Goal: Communication & Community: Answer question/provide support

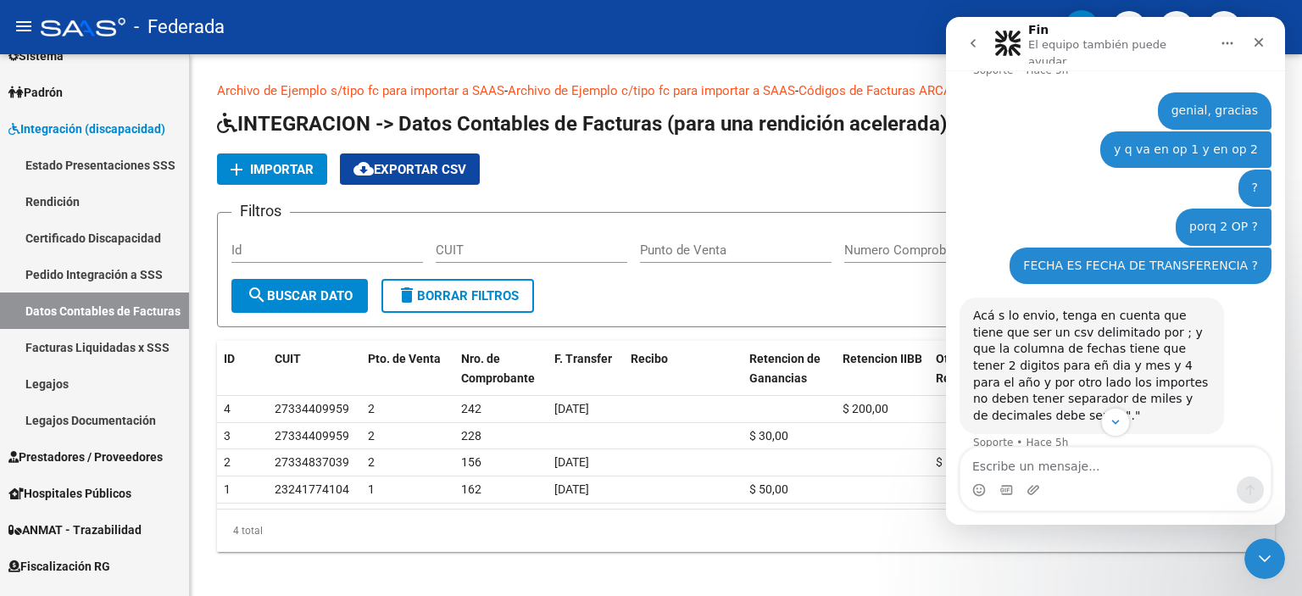
scroll to position [2349, 0]
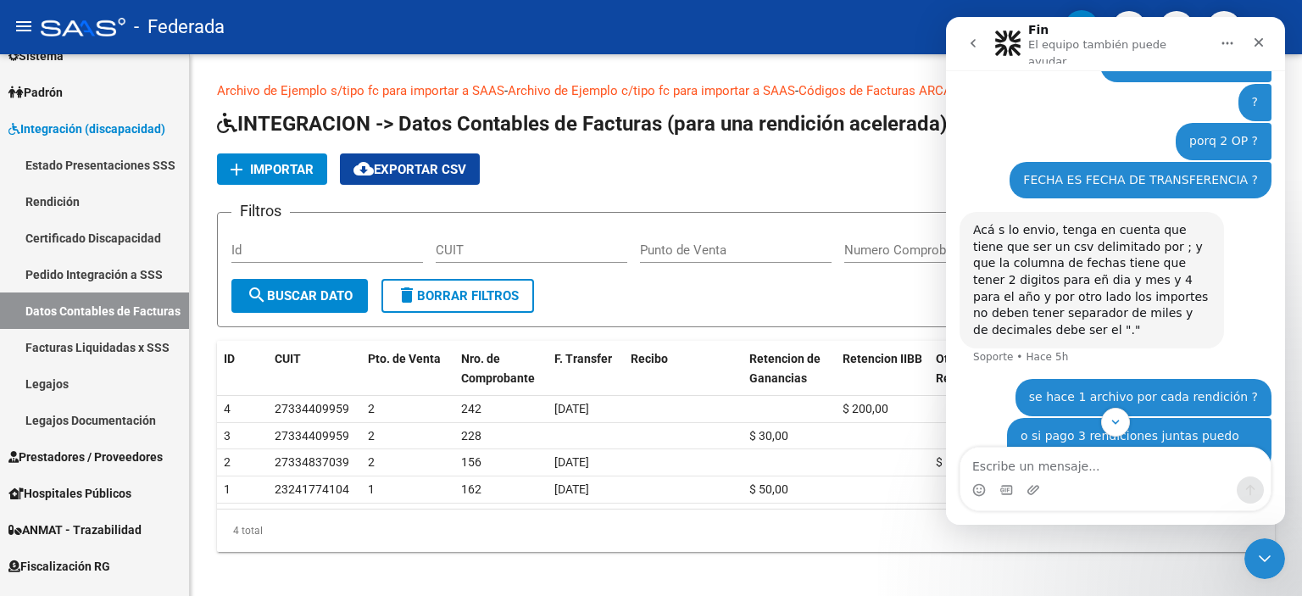
drag, startPoint x: 1102, startPoint y: 395, endPoint x: 972, endPoint y: 309, distance: 155.9
copy div "puede subir un archivo con toda la informacion [GEOGRAPHIC_DATA] • Hace 4h op1 …"
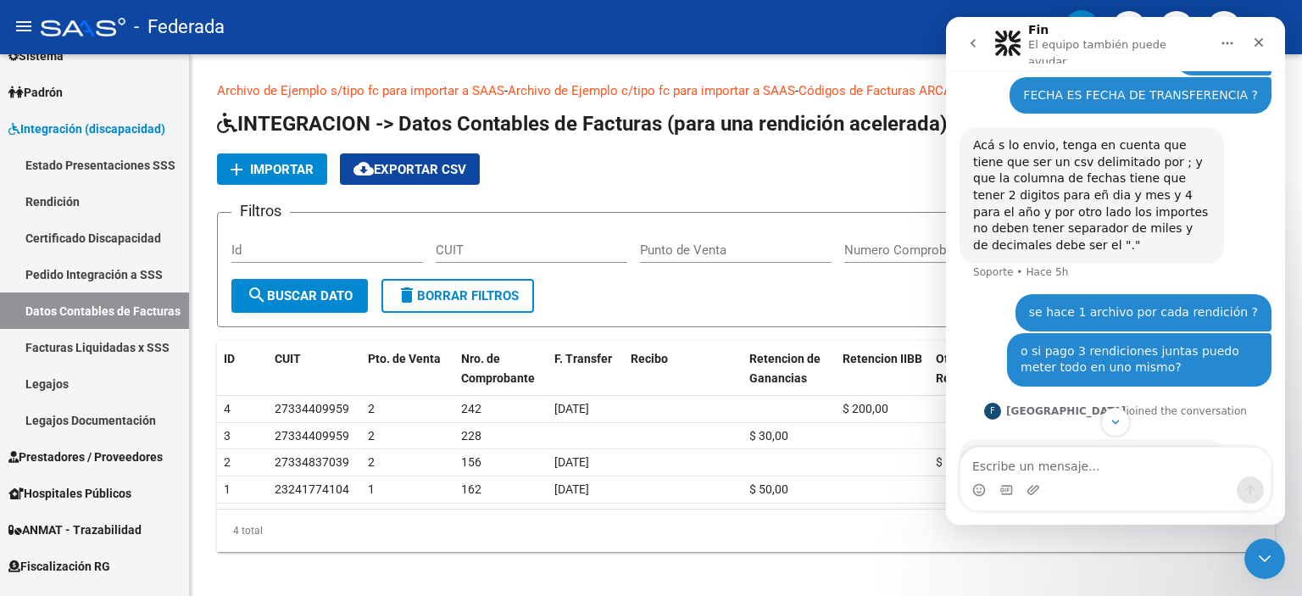
scroll to position [2518, 0]
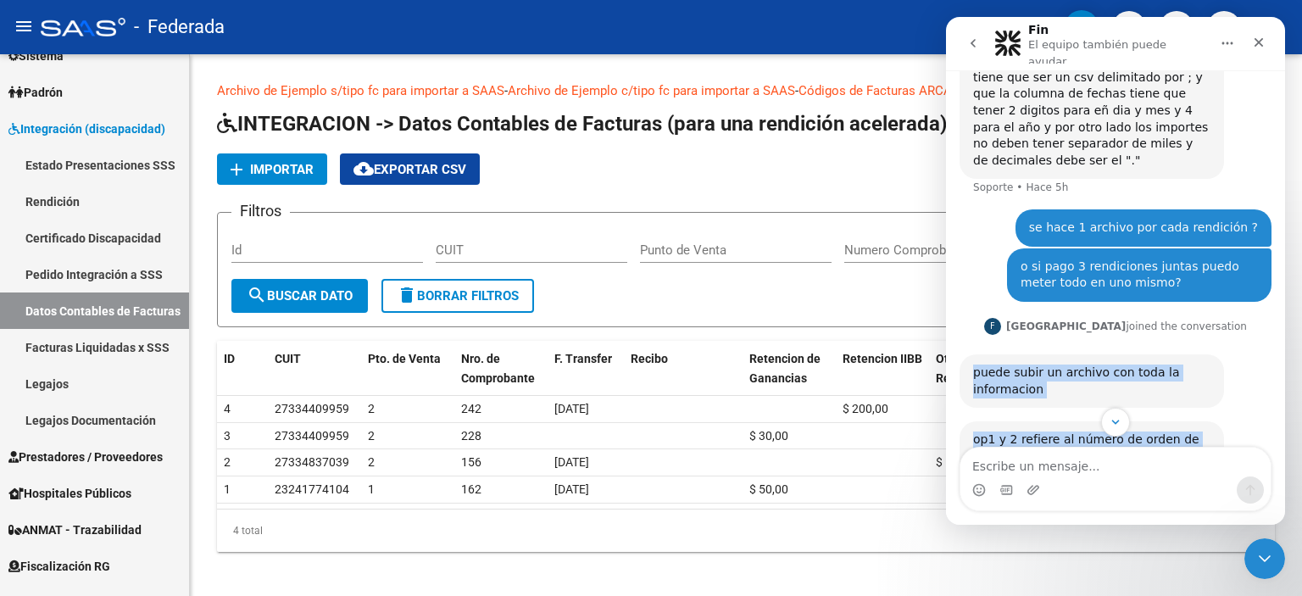
copy div "puede subir un archivo con toda la informacion [GEOGRAPHIC_DATA] • Hace 4h op1 …"
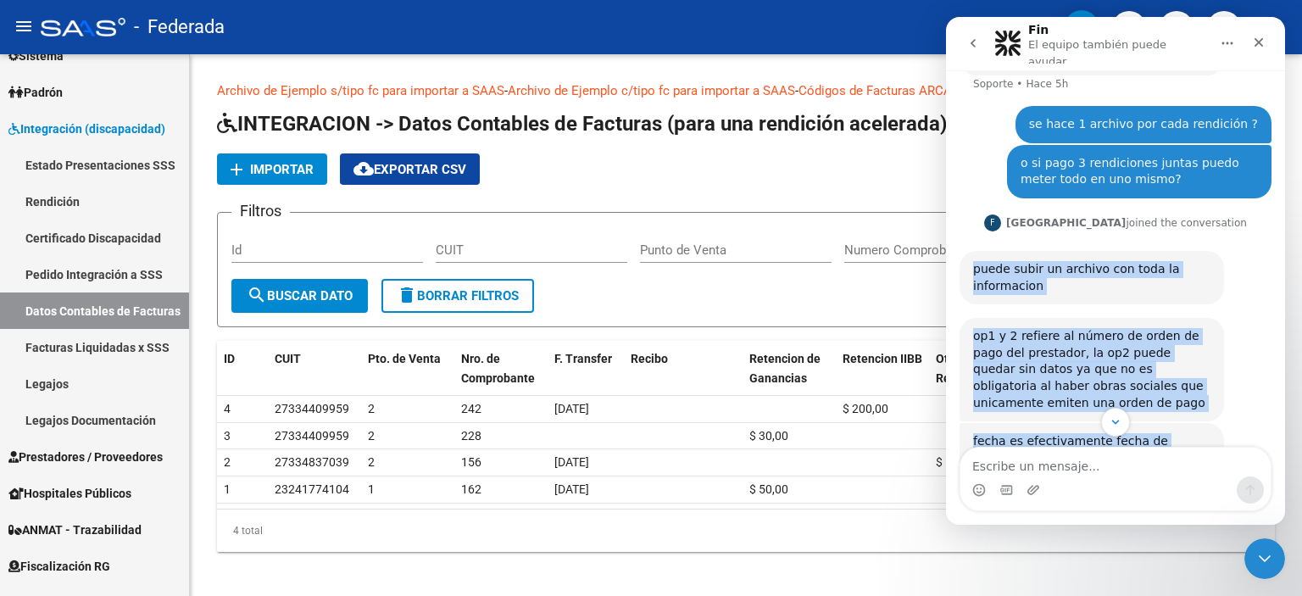
scroll to position [2652, 0]
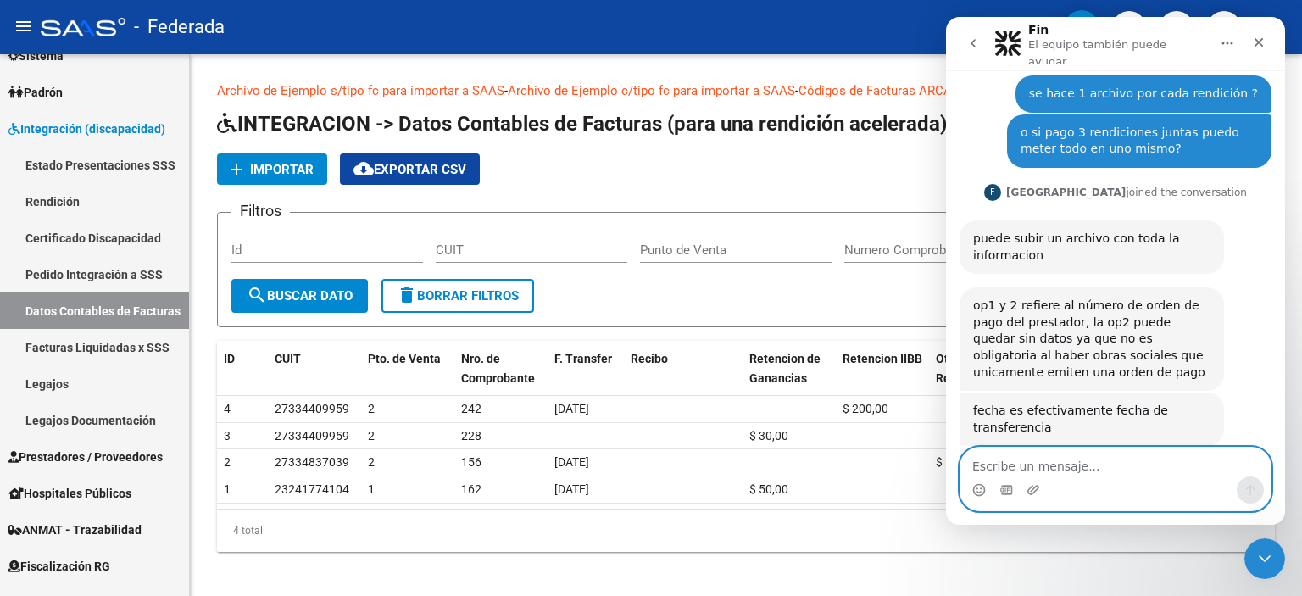
click at [1081, 472] on textarea "Escribe un mensaje..." at bounding box center [1116, 462] width 310 height 29
type textarea "muchas gracias por toda la info!!!"
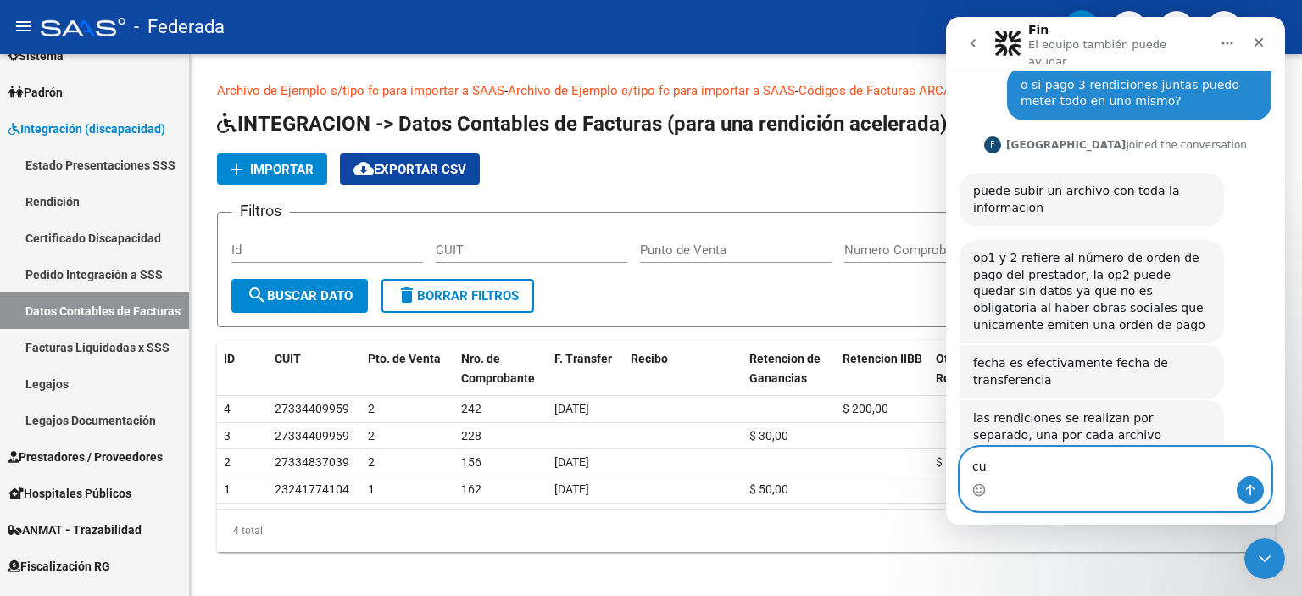
scroll to position [2703, 0]
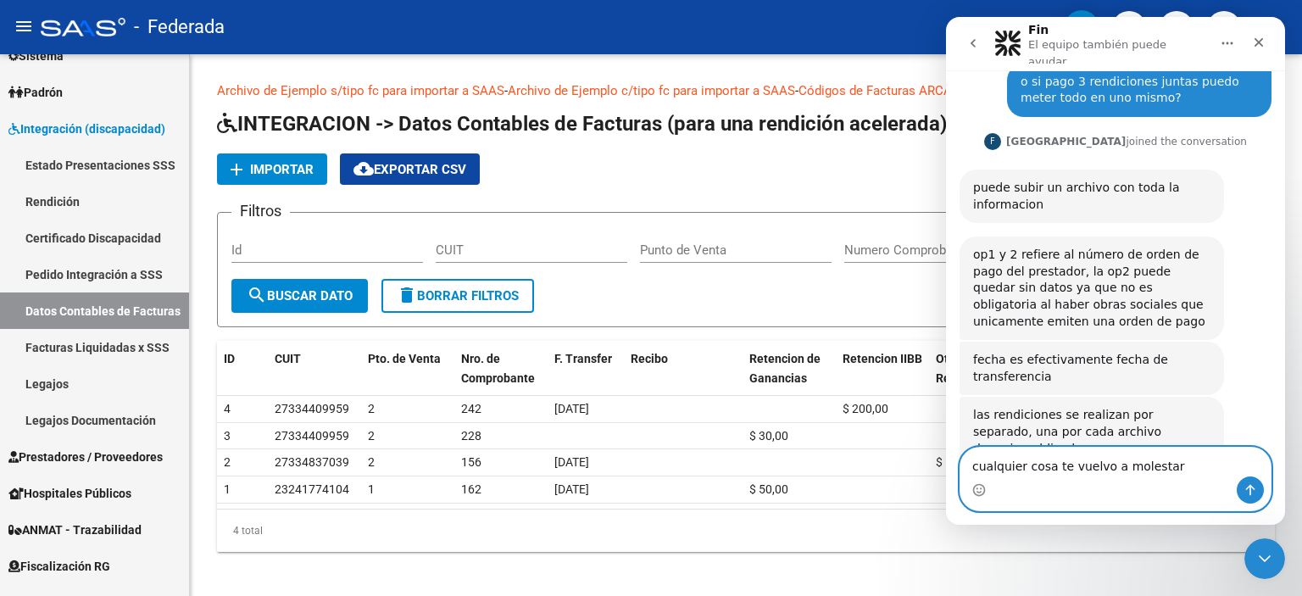
type textarea "cualquier cosa te vuelvo a molestar."
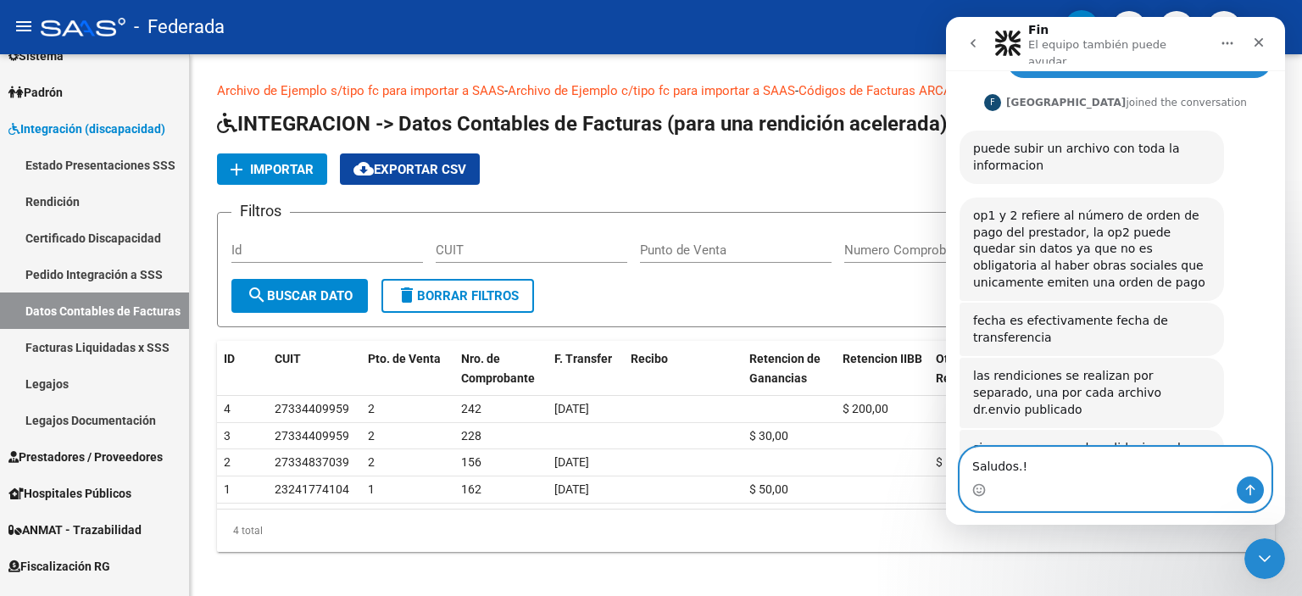
type textarea "Saludos.!!"
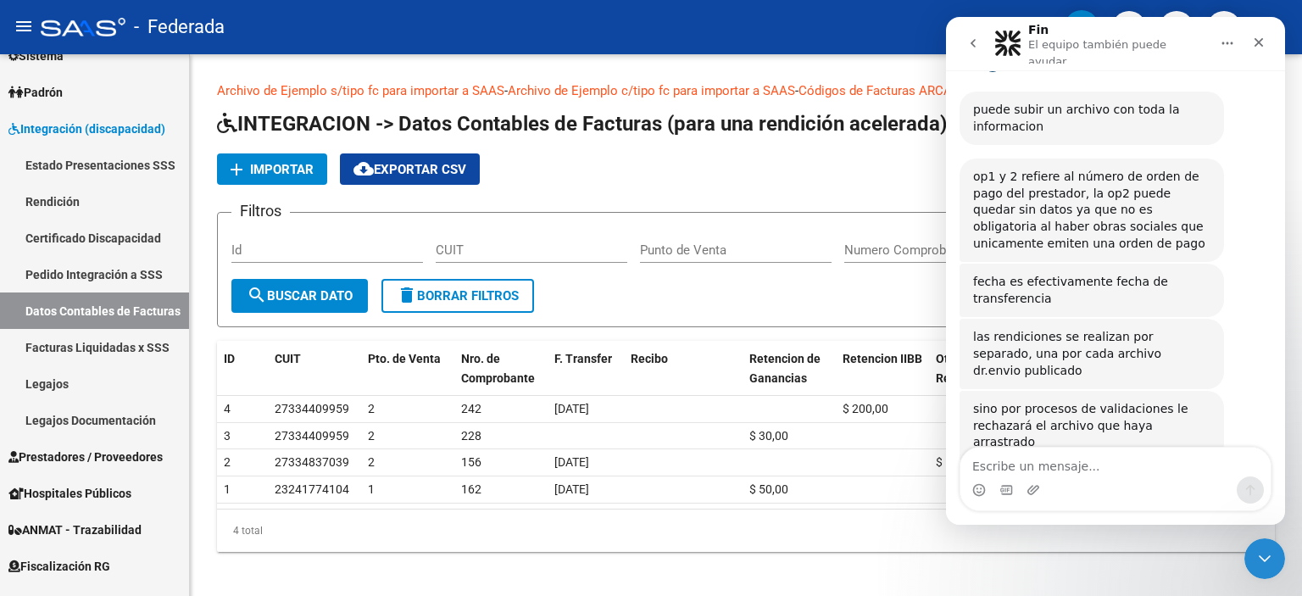
click at [1215, 39] on button "Inicio" at bounding box center [1228, 43] width 32 height 32
click at [1258, 559] on icon "Cerrar Intercom Messenger" at bounding box center [1262, 556] width 20 height 20
